Goal: Information Seeking & Learning: Learn about a topic

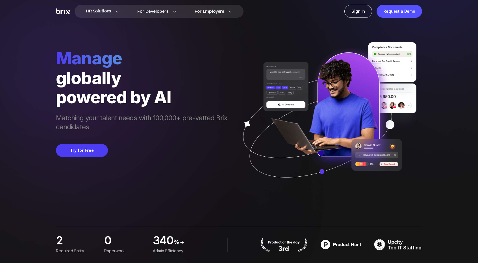
click at [120, 103] on div "powered by AI" at bounding box center [144, 97] width 177 height 19
click at [14, 111] on div "HR Solutions HR Solutions Recruiter HR Assistant Global Talent Network Onboardi…" at bounding box center [239, 131] width 451 height 263
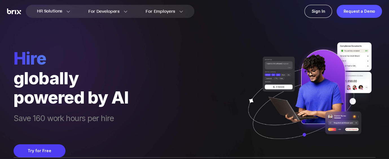
drag, startPoint x: 191, startPoint y: 50, endPoint x: 332, endPoint y: 2, distance: 149.7
click at [191, 50] on div "hire globally powered by AI Save 160 work hours per hire Try for Free" at bounding box center [195, 78] width 362 height 157
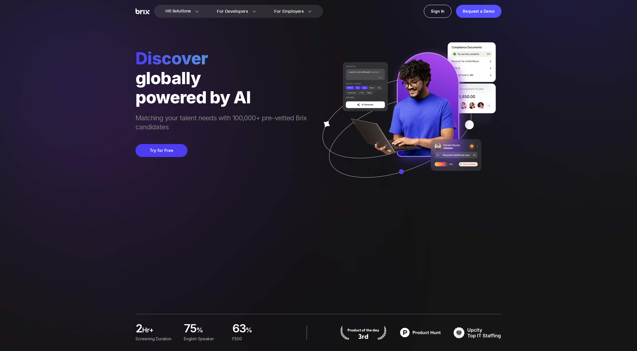
drag, startPoint x: 298, startPoint y: 76, endPoint x: 300, endPoint y: 71, distance: 4.7
click at [298, 76] on div "globally" at bounding box center [224, 77] width 177 height 19
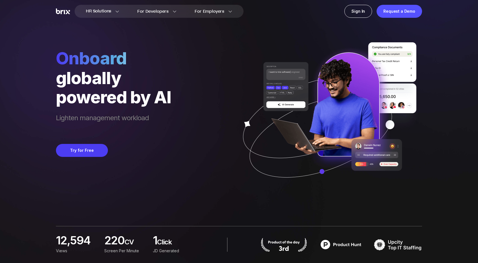
click at [54, 83] on div "HR Solutions HR Solutions Recruiter HR Assistant Global Talent Network Onboardi…" at bounding box center [239, 131] width 451 height 263
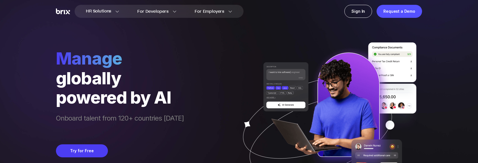
click at [163, 82] on div "globally" at bounding box center [120, 77] width 128 height 19
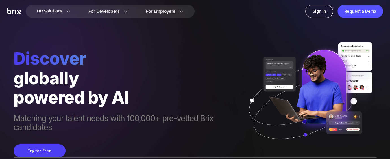
click at [160, 58] on span "Discover" at bounding box center [128, 58] width 228 height 20
drag, startPoint x: 0, startPoint y: 0, endPoint x: 178, endPoint y: 96, distance: 202.0
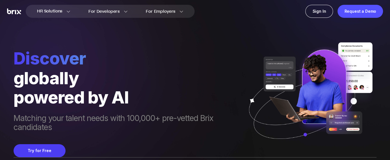
click at [178, 37] on div "Discover globally powered by AI Matching your talent needs with 100,000+ pre-ve…" at bounding box center [195, 78] width 363 height 157
